Goal: Ask a question

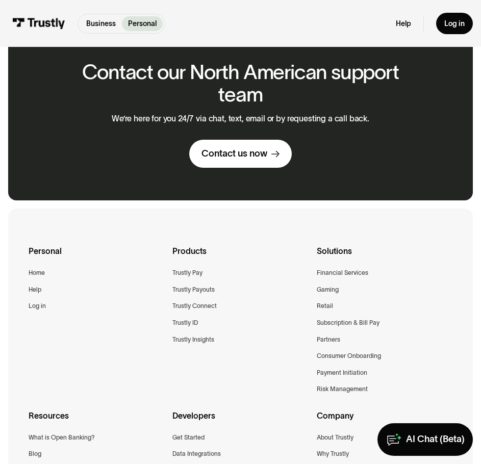
scroll to position [715, 0]
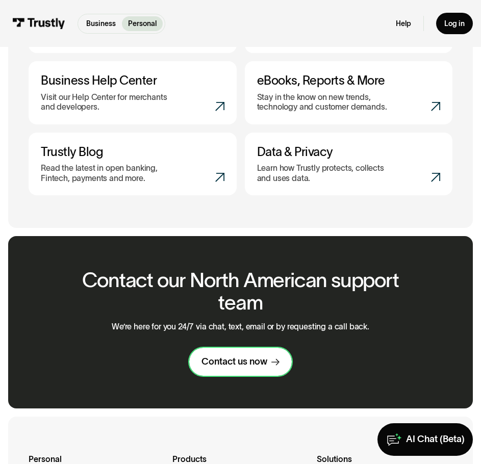
click at [249, 370] on link "Contact us now" at bounding box center [240, 362] width 103 height 28
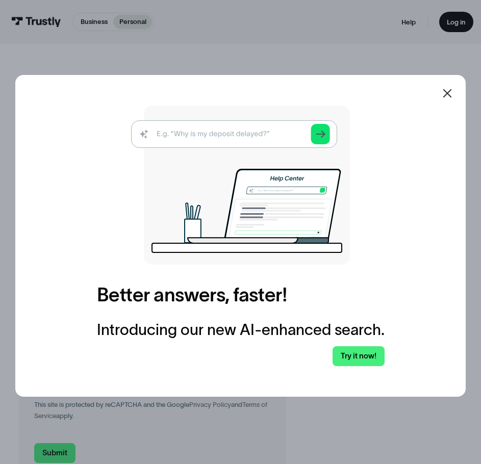
click at [453, 90] on icon at bounding box center [448, 93] width 12 height 12
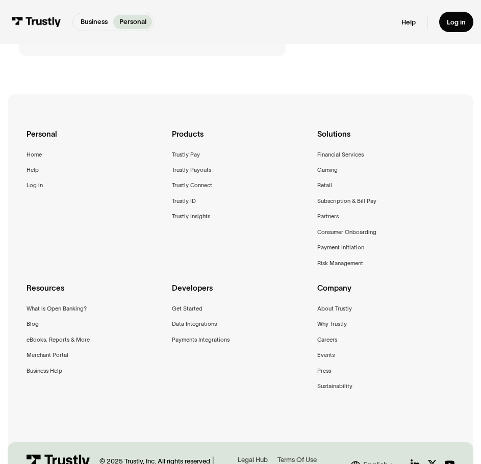
scroll to position [489, 0]
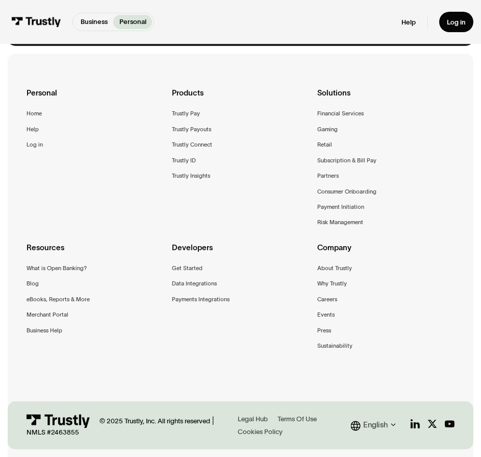
scroll to position [871, 0]
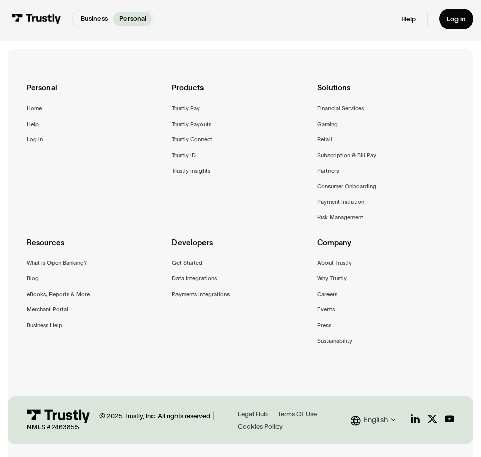
click at [26, 97] on div "Personal Home Help Log in Products Trustly Pay Trustly Payouts Trustly Connect …" at bounding box center [241, 226] width 466 height 356
click at [32, 119] on div "Help" at bounding box center [33, 124] width 12 height 10
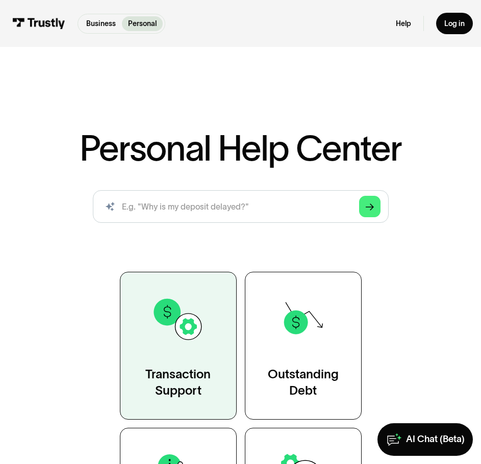
click at [181, 335] on img at bounding box center [178, 319] width 53 height 53
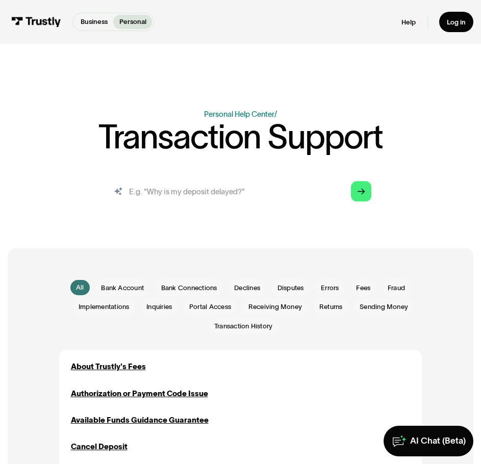
click at [184, 194] on input "search" at bounding box center [240, 191] width 277 height 31
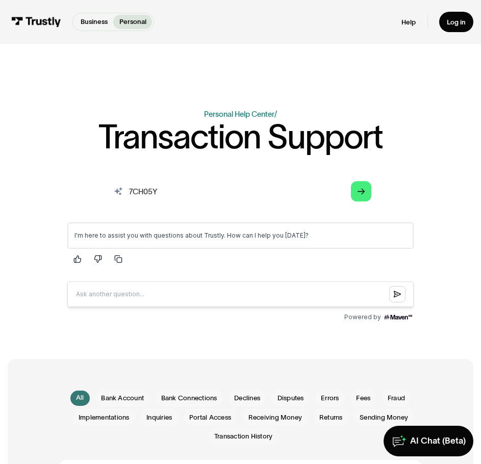
drag, startPoint x: 221, startPoint y: 190, endPoint x: -10, endPoint y: 207, distance: 230.9
click at [0, 207] on html "Business Personal Business Personal Products Open Banking Payments Trustly Pay …" at bounding box center [240, 232] width 481 height 464
type input "Do not recognize deposit"
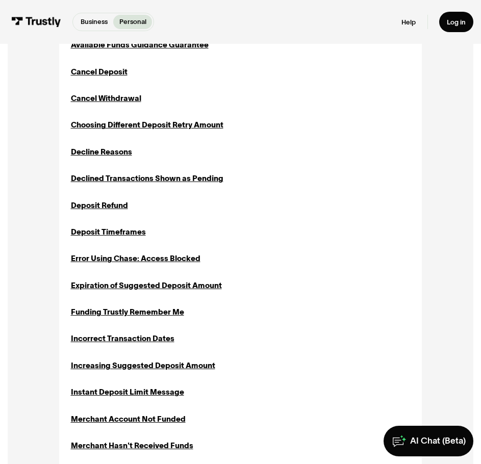
scroll to position [613, 0]
